Goal: Information Seeking & Learning: Learn about a topic

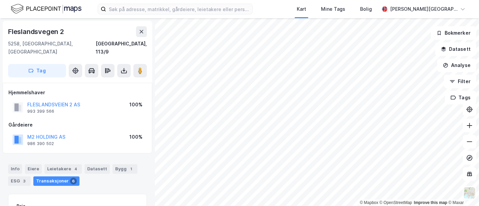
scroll to position [105, 0]
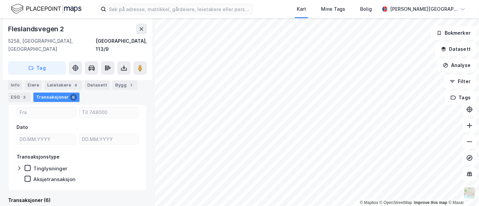
click at [43, 12] on img at bounding box center [46, 9] width 71 height 12
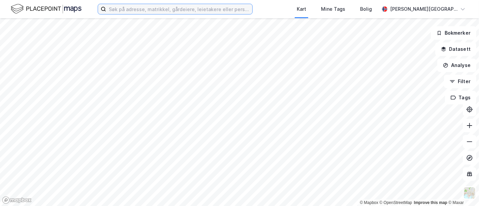
click at [150, 10] on input at bounding box center [179, 9] width 146 height 10
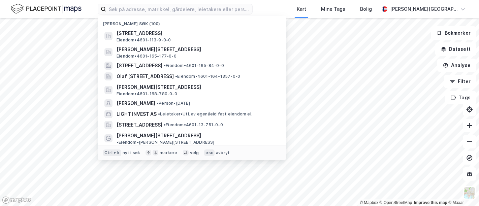
click at [216, 25] on div "[PERSON_NAME] søk (100)" at bounding box center [192, 22] width 188 height 12
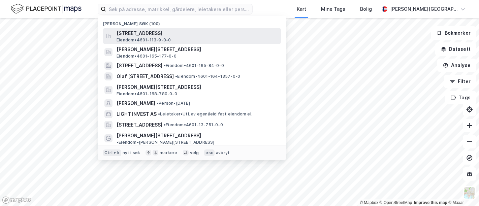
click at [213, 28] on div "[STREET_ADDRESS] • 4601-113-9-0-0" at bounding box center [192, 36] width 178 height 16
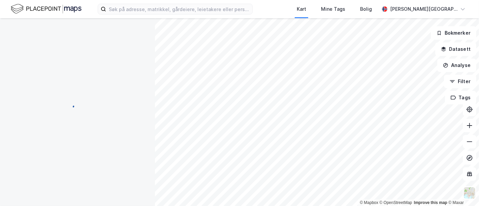
scroll to position [105, 0]
